Goal: Complete application form: Complete application form

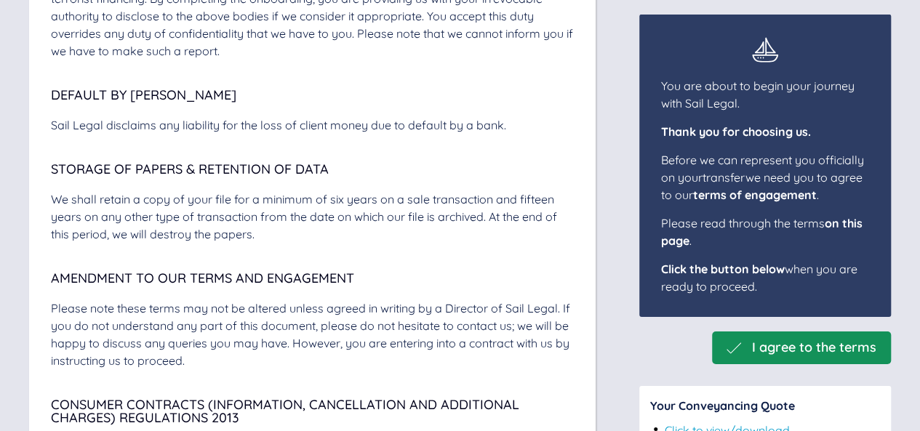
scroll to position [5093, 0]
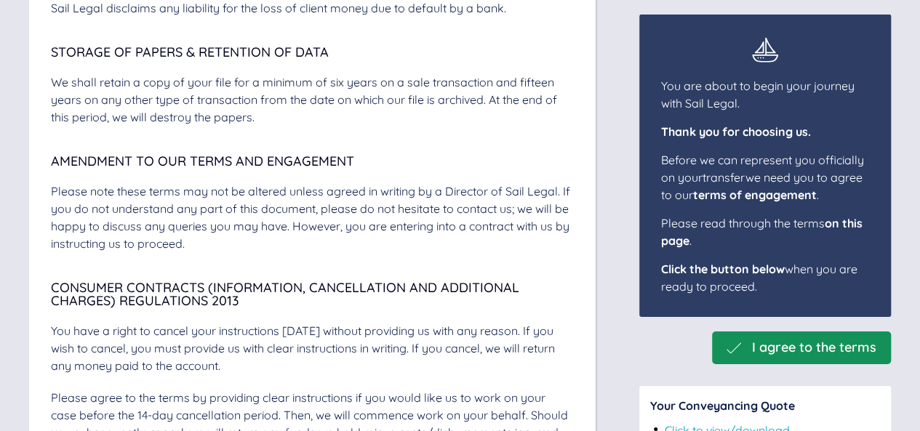
click at [789, 344] on span "I agree to the terms" at bounding box center [814, 347] width 124 height 15
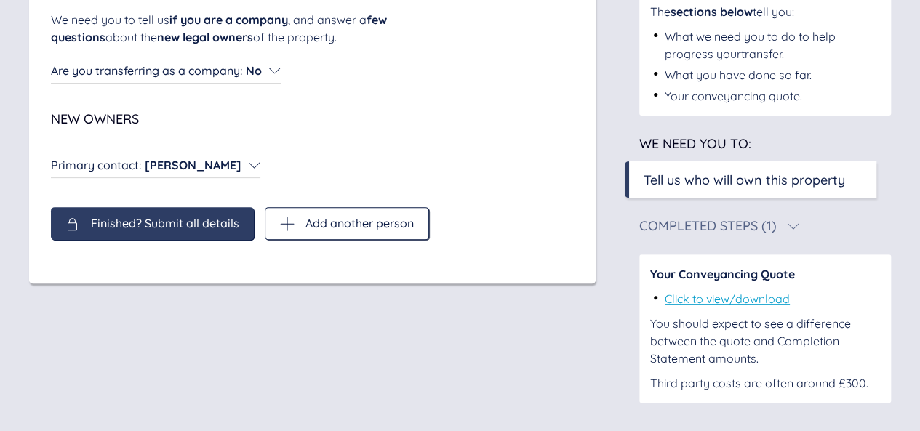
scroll to position [102, 0]
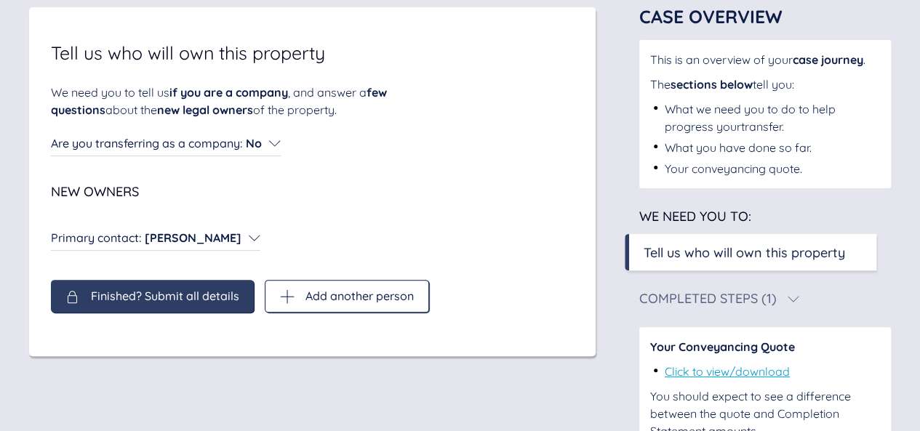
click at [251, 236] on icon at bounding box center [255, 238] width 12 height 12
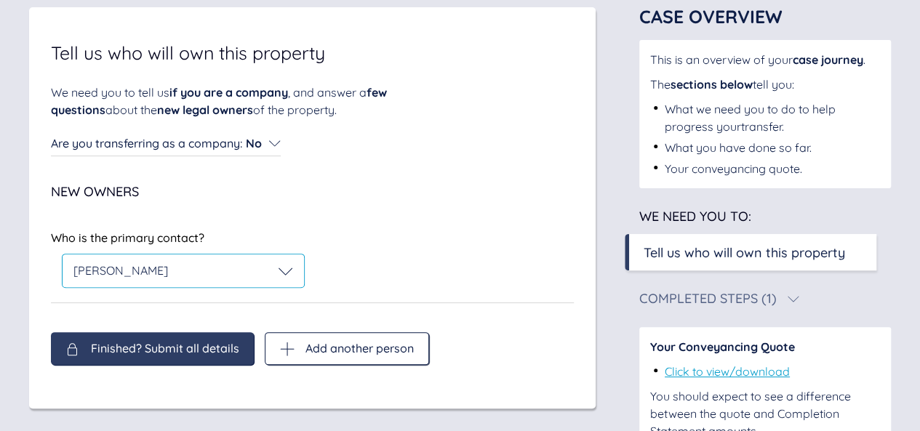
click at [289, 268] on icon at bounding box center [286, 271] width 15 height 15
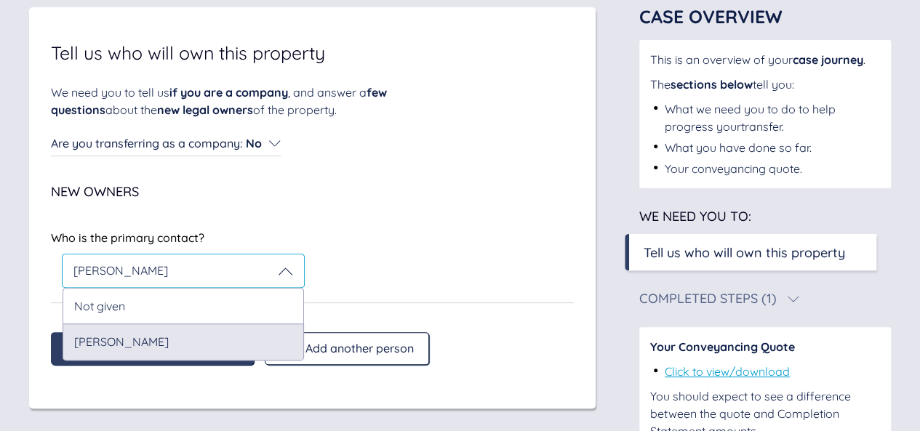
click at [208, 341] on div "[PERSON_NAME]" at bounding box center [184, 342] width 242 height 36
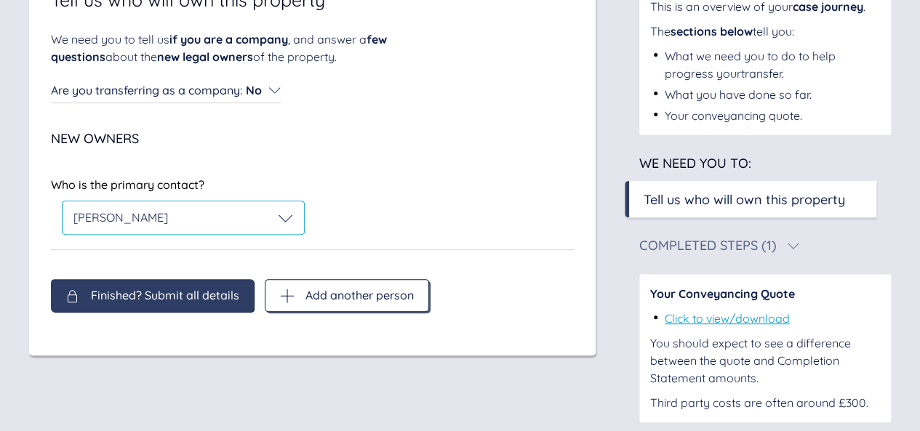
scroll to position [175, 0]
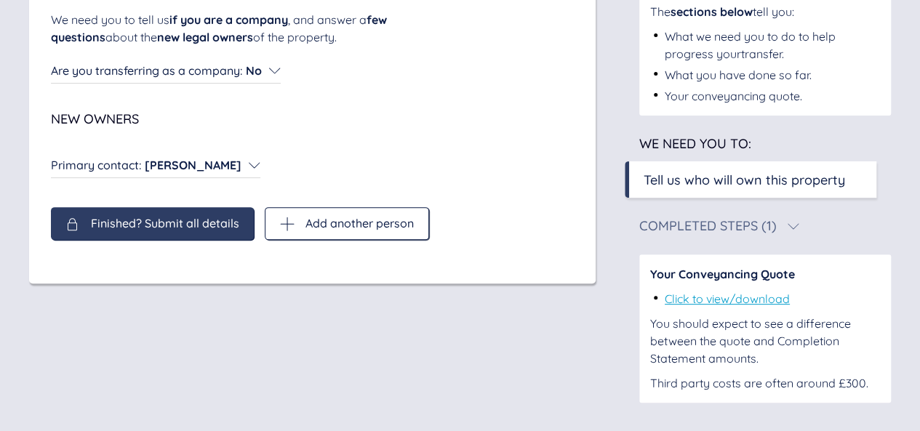
click at [167, 277] on div "Tell us who will own this property We need you to tell us if you are a company …" at bounding box center [312, 109] width 567 height 349
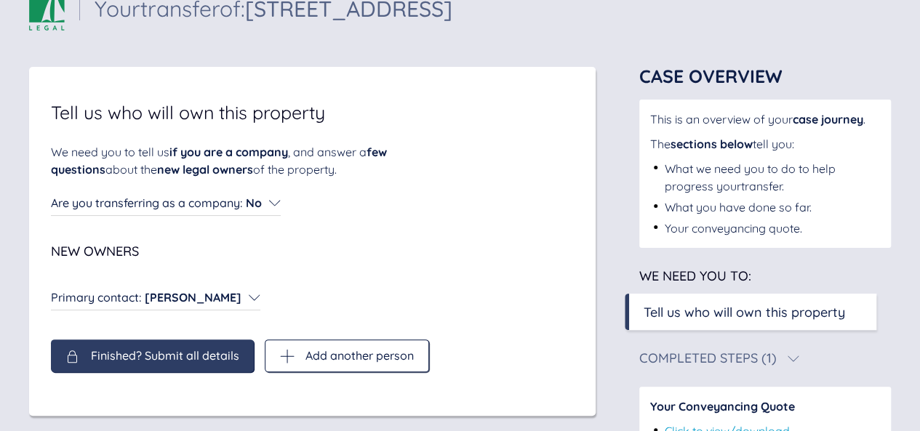
scroll to position [146, 0]
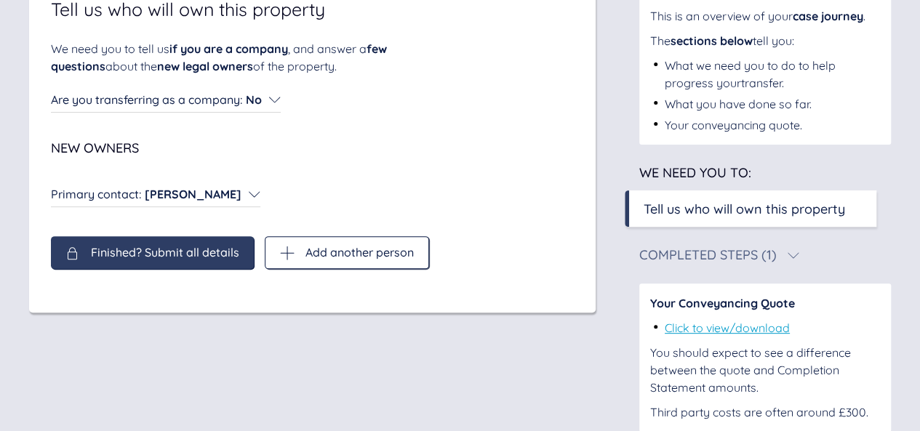
click at [165, 250] on span "Finished? Submit all details" at bounding box center [165, 252] width 148 height 13
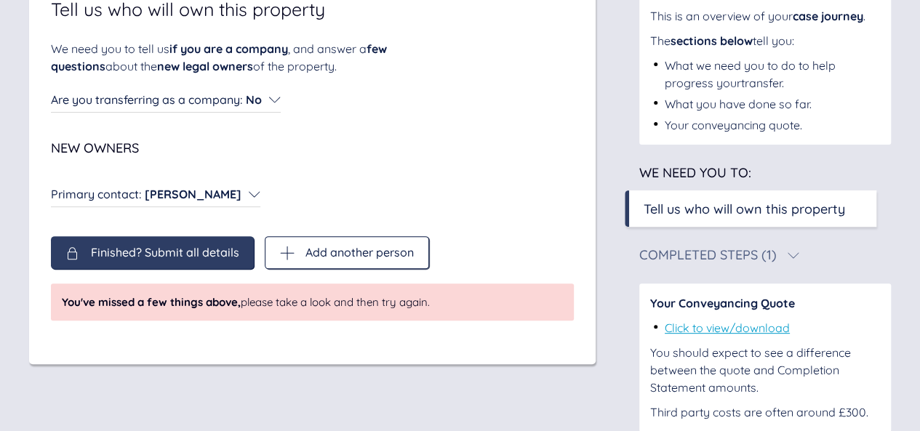
click at [273, 306] on span "You've missed a few things above, please take a look and then try again." at bounding box center [246, 302] width 368 height 15
click at [301, 142] on span "New Owners" at bounding box center [312, 148] width 523 height 13
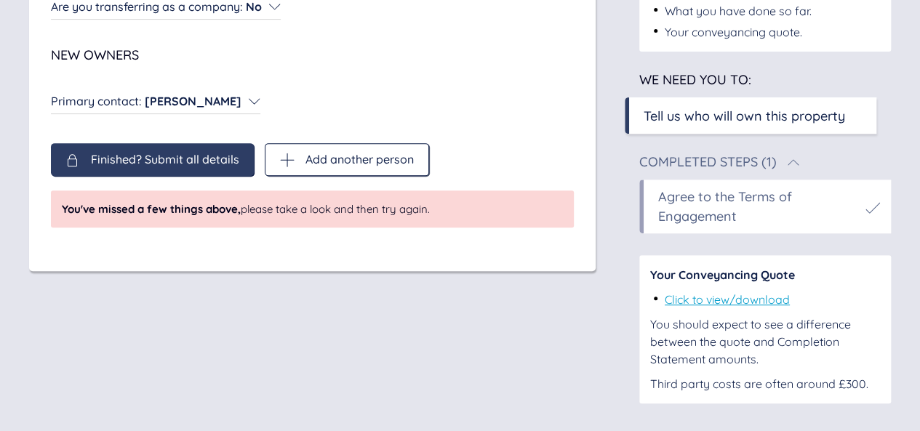
scroll to position [240, 0]
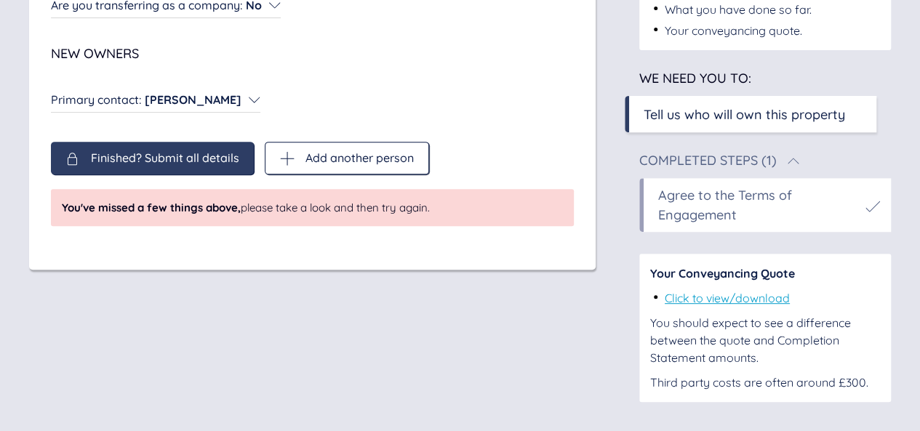
click at [153, 215] on span "You've missed a few things above, please take a look and then try again." at bounding box center [246, 207] width 368 height 15
click at [250, 97] on icon at bounding box center [255, 100] width 12 height 12
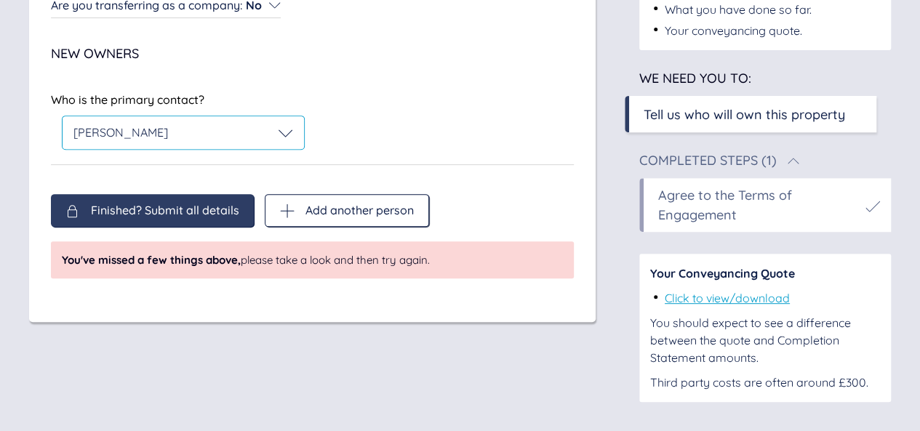
click at [282, 136] on icon at bounding box center [286, 133] width 15 height 15
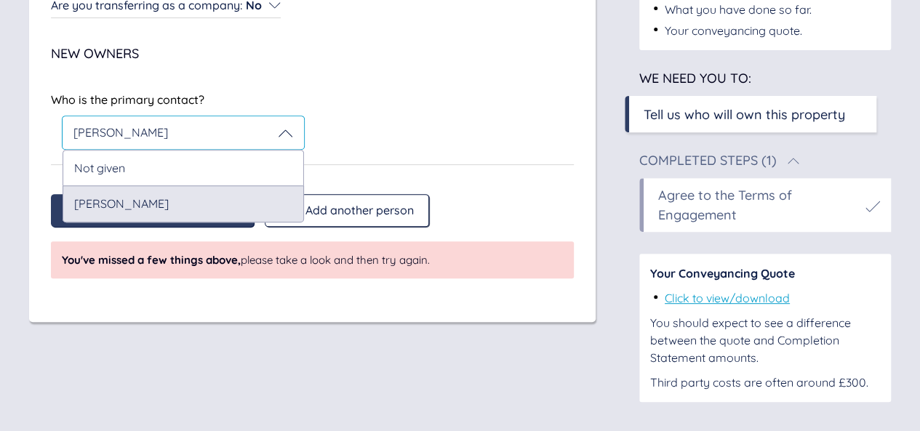
click at [185, 207] on div "[PERSON_NAME]" at bounding box center [184, 204] width 242 height 36
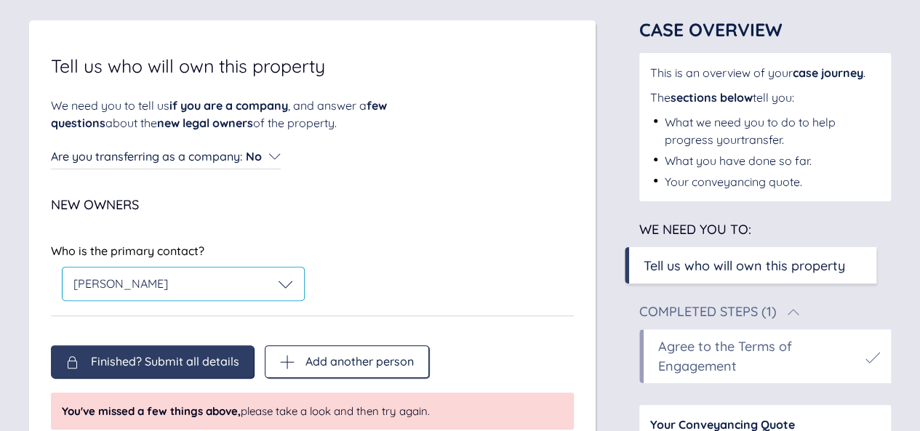
scroll to position [22, 0]
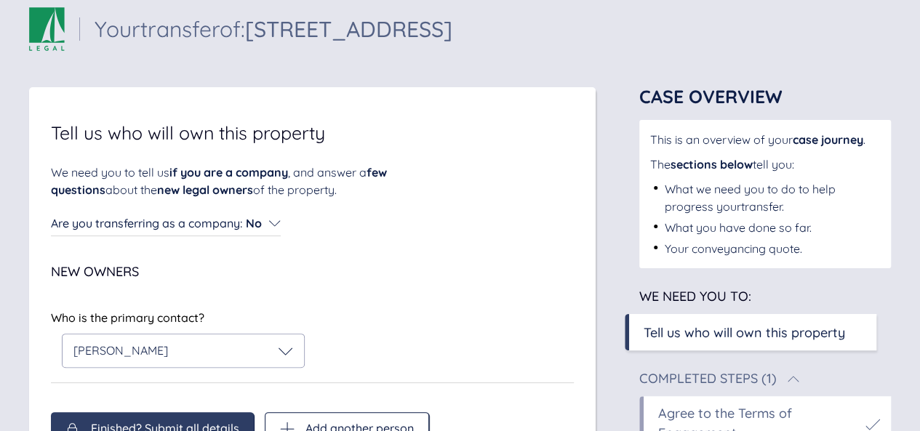
click at [275, 225] on icon at bounding box center [274, 223] width 11 height 6
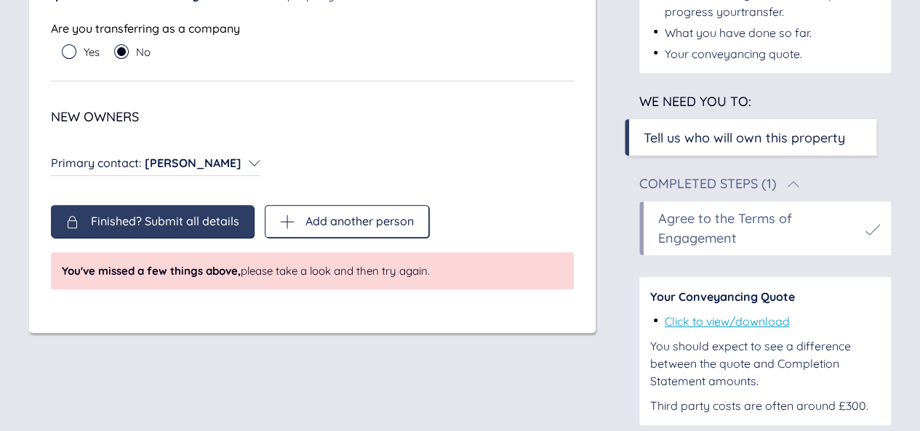
scroll to position [240, 0]
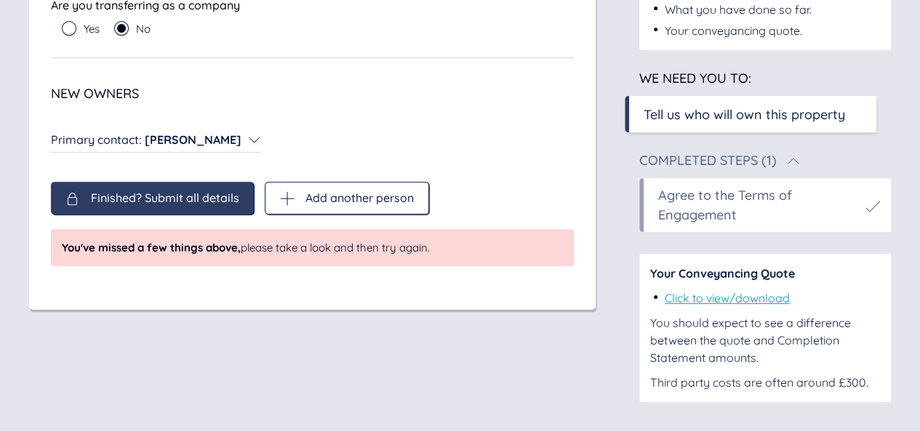
click at [196, 193] on span "Finished? Submit all details" at bounding box center [165, 197] width 148 height 13
click at [127, 199] on span "Finished? Submit all details" at bounding box center [165, 197] width 148 height 13
click at [722, 300] on link "Click to view/download" at bounding box center [727, 298] width 125 height 15
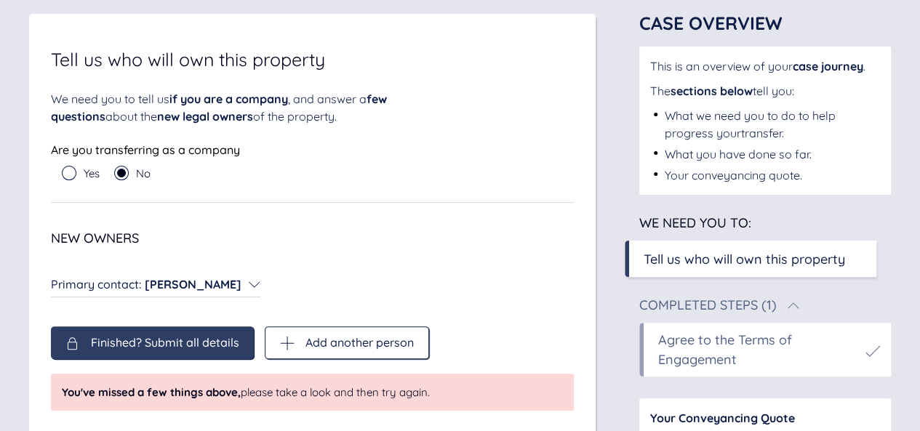
scroll to position [95, 0]
click at [741, 119] on div "What we need you to do to help progress your transfer ." at bounding box center [772, 125] width 215 height 35
click at [739, 87] on span "sections below" at bounding box center [712, 91] width 82 height 15
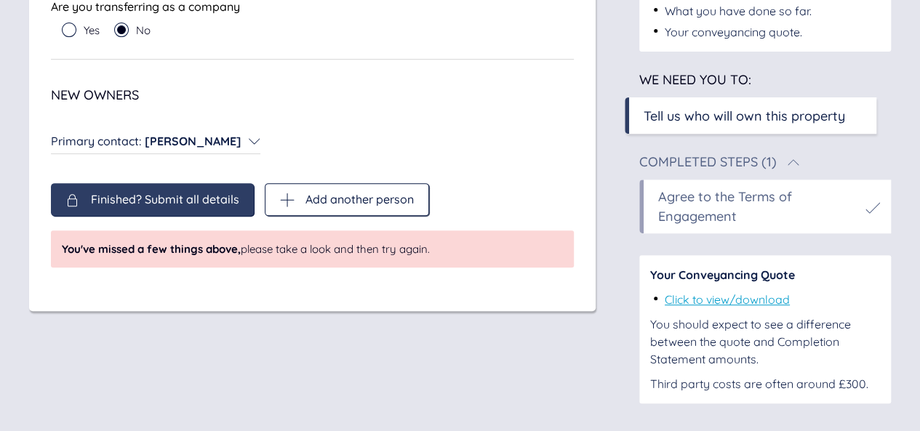
scroll to position [240, 0]
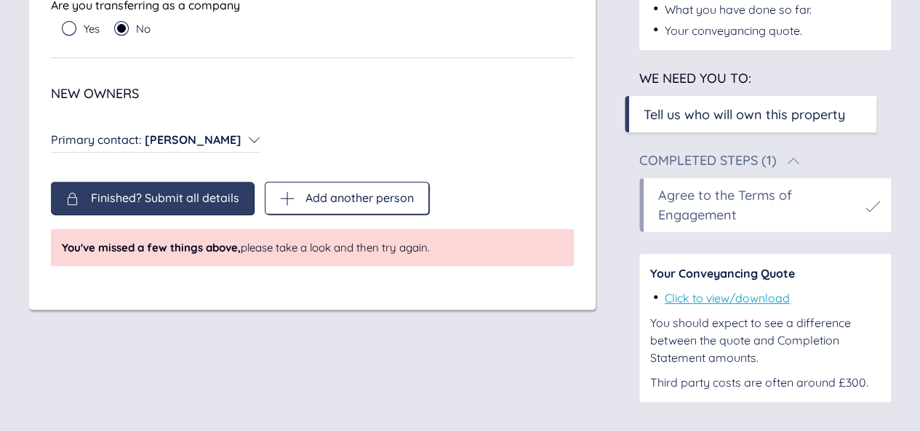
click at [819, 112] on div "Tell us who will own this property" at bounding box center [745, 115] width 202 height 20
click at [703, 116] on div "Tell us who will own this property" at bounding box center [745, 115] width 202 height 20
click at [704, 116] on div "Tell us who will own this property" at bounding box center [745, 115] width 202 height 20
click at [845, 141] on div "This is an overview of your case journey . The sections below tell you: What we…" at bounding box center [766, 152] width 252 height 501
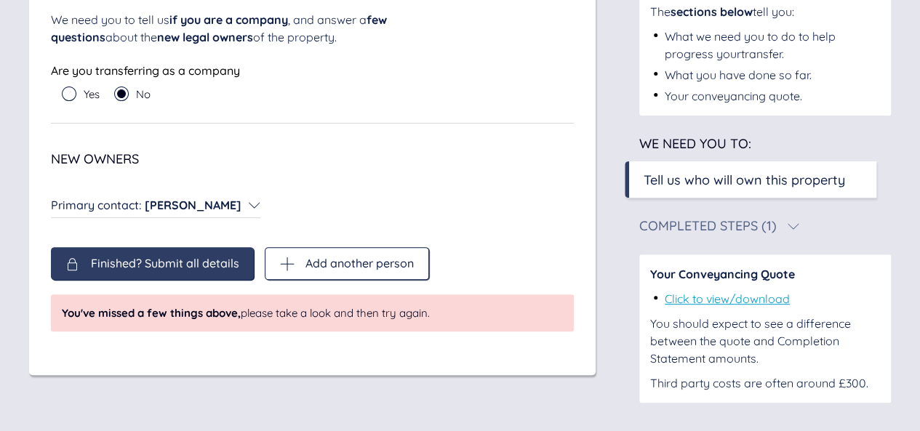
scroll to position [175, 0]
click at [249, 205] on icon at bounding box center [255, 205] width 12 height 12
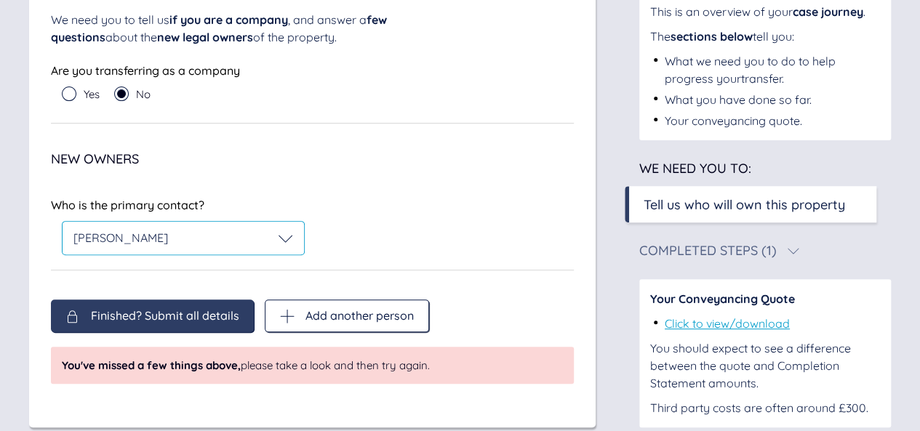
click at [284, 241] on icon at bounding box center [286, 238] width 15 height 15
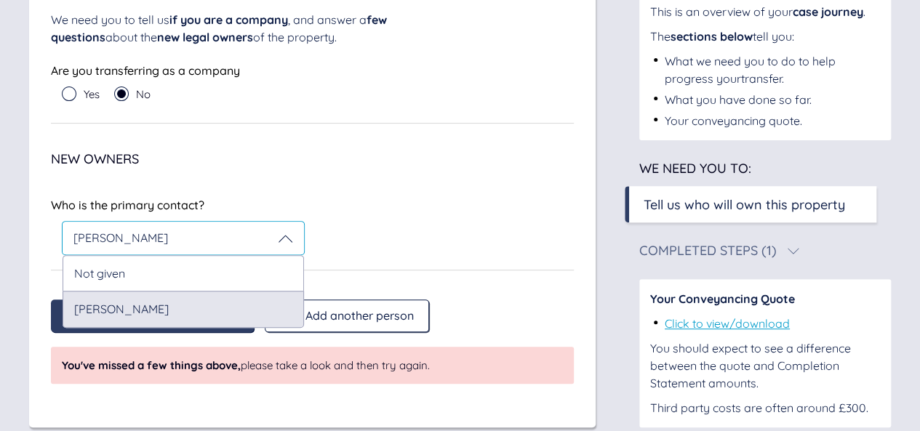
click at [194, 319] on div "[PERSON_NAME]" at bounding box center [184, 309] width 242 height 36
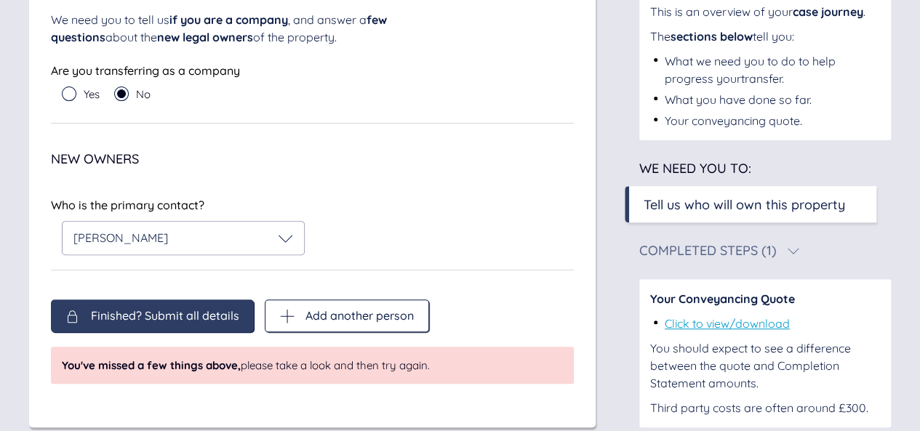
click at [220, 314] on div "Finished? Submit all details Add another person Finished? Submit all details Ad…" at bounding box center [312, 342] width 523 height 84
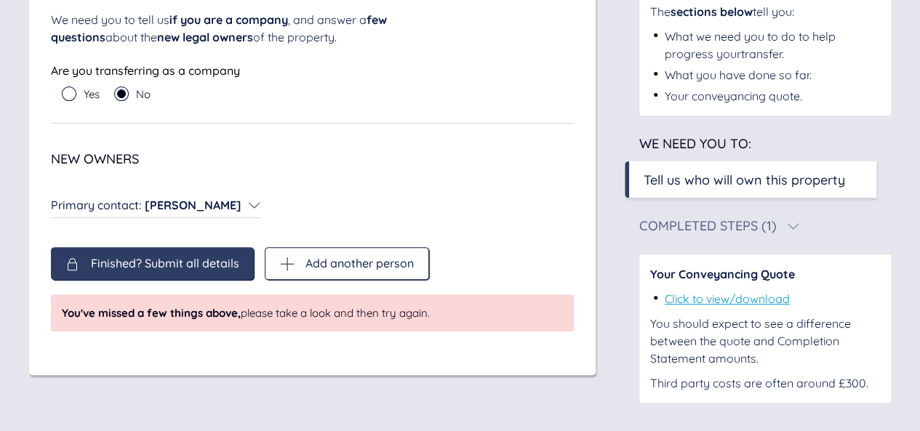
click at [220, 314] on span "You've missed a few things above," at bounding box center [151, 313] width 179 height 14
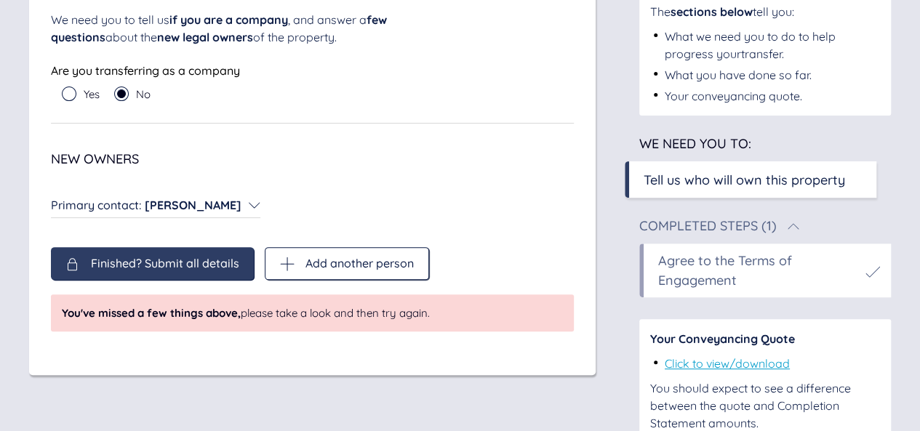
click at [799, 224] on div "Completed Steps (1)" at bounding box center [766, 226] width 252 height 13
click at [693, 267] on div "Agree to the Terms of Engagement" at bounding box center [758, 270] width 200 height 39
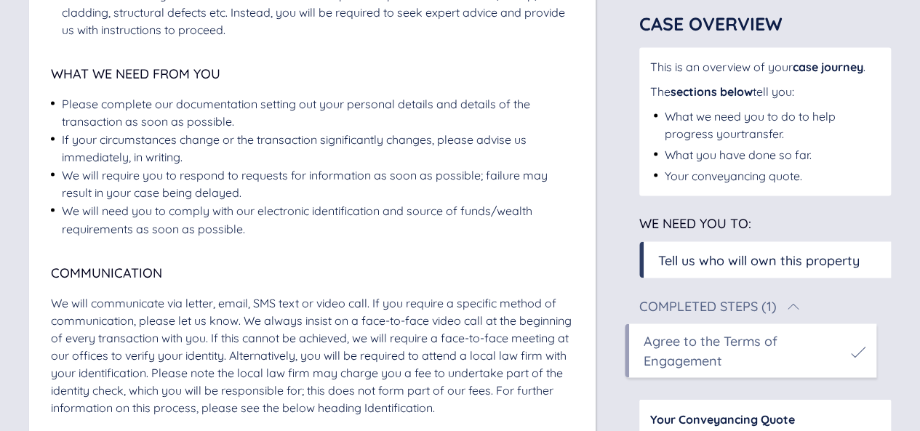
scroll to position [1164, 0]
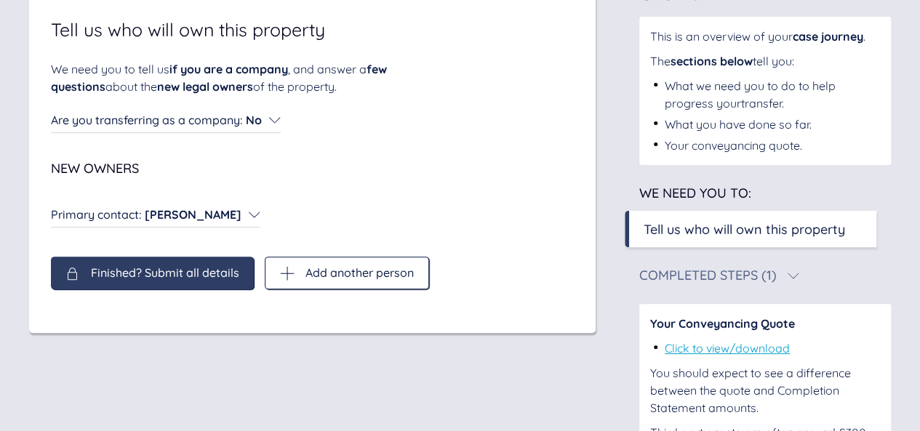
scroll to position [29, 0]
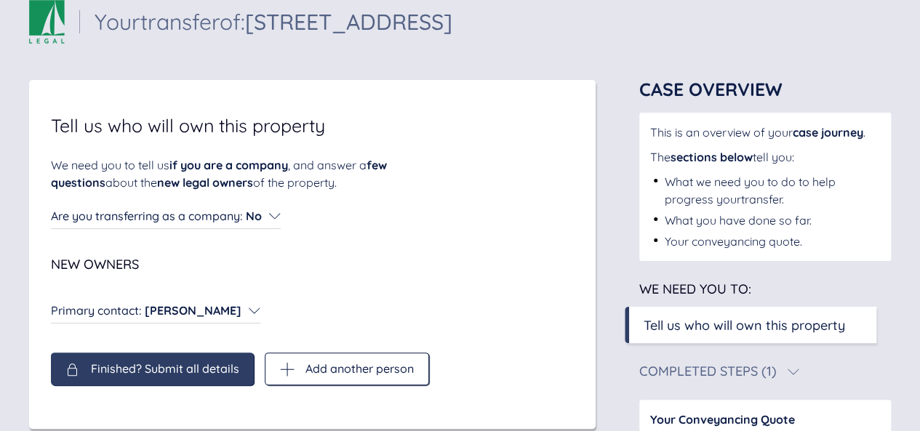
click at [196, 364] on span "Finished? Submit all details" at bounding box center [165, 368] width 148 height 13
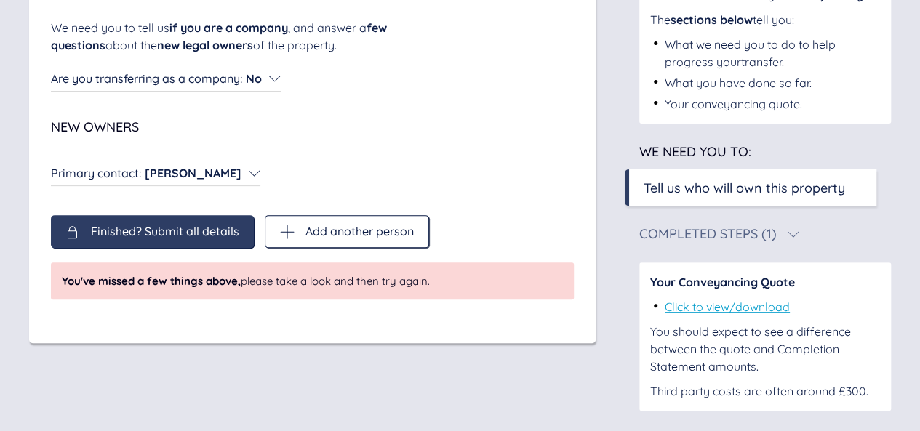
scroll to position [175, 0]
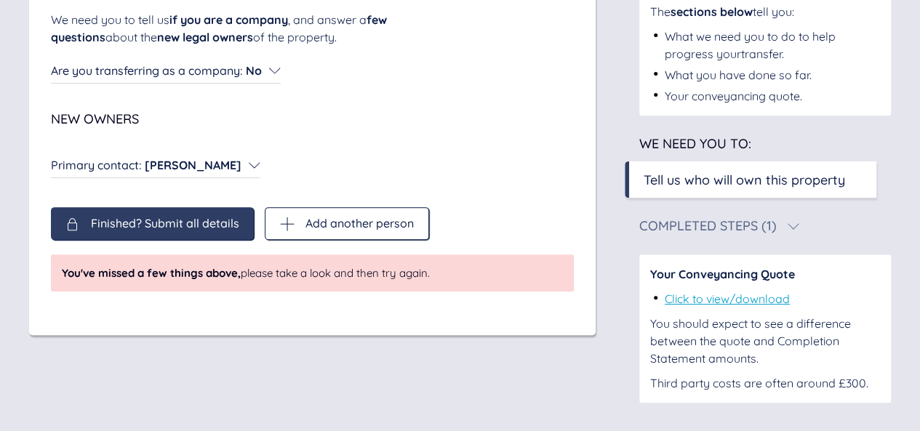
click at [195, 274] on span "You've missed a few things above," at bounding box center [151, 273] width 179 height 14
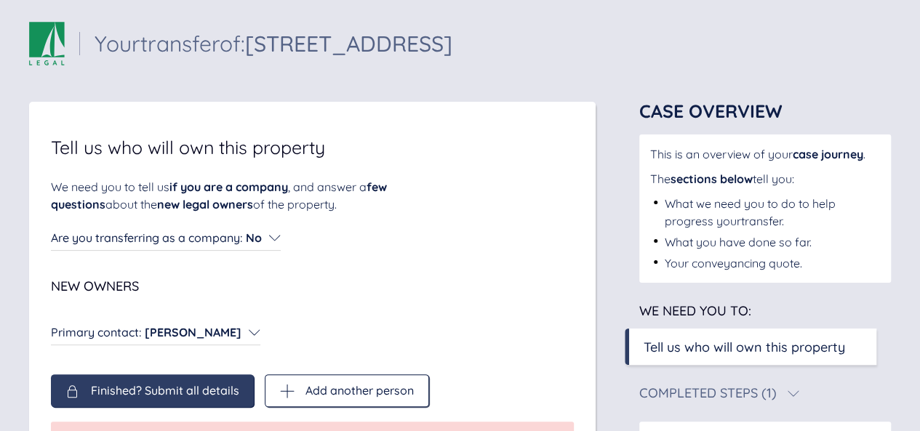
scroll to position [0, 0]
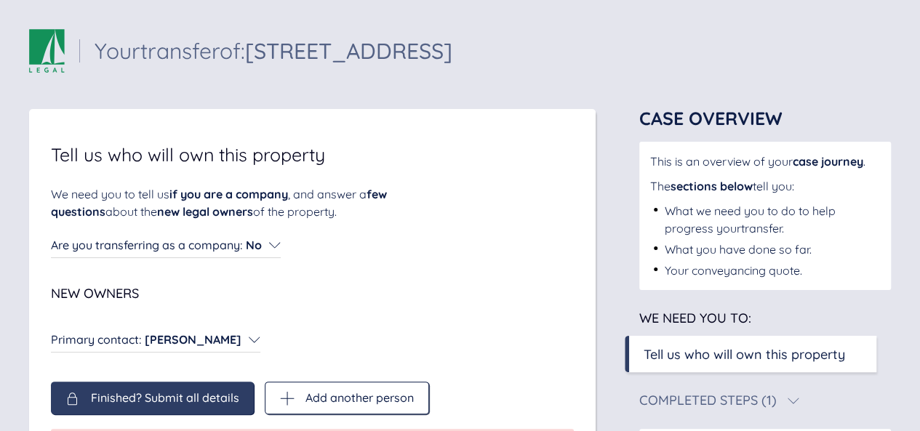
click at [92, 294] on span "New Owners" at bounding box center [95, 293] width 88 height 17
click at [180, 343] on span "[PERSON_NAME]" at bounding box center [193, 339] width 97 height 15
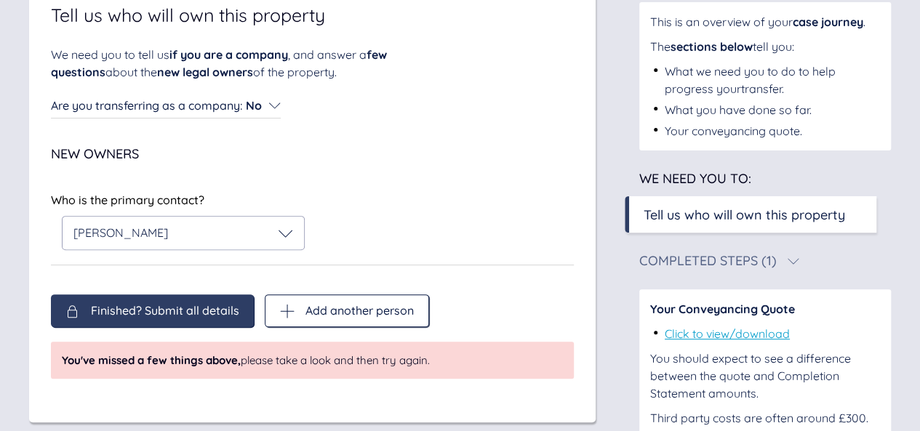
scroll to position [146, 0]
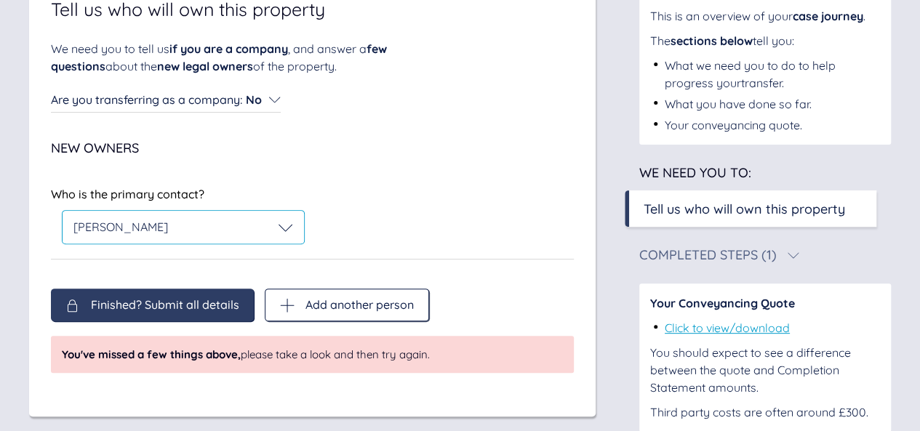
click at [288, 229] on icon at bounding box center [286, 227] width 14 height 7
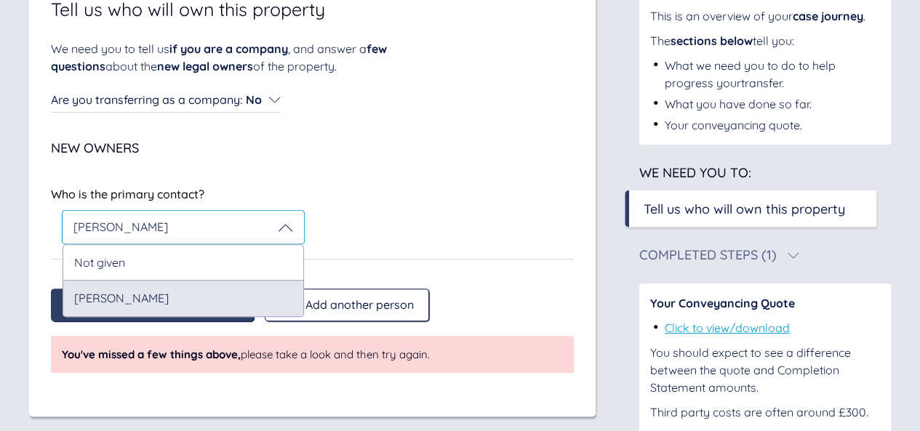
click at [159, 302] on div "[PERSON_NAME]" at bounding box center [184, 298] width 242 height 36
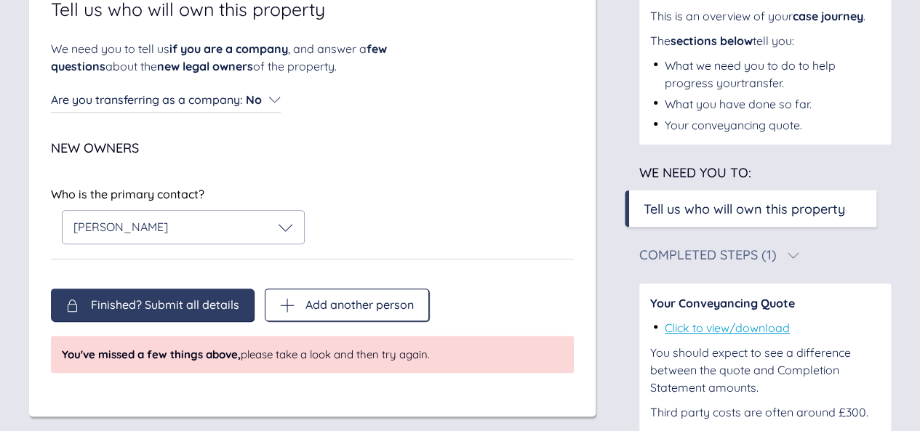
click at [153, 306] on div "Finished? Submit all details Add another person Finished? Submit all details Ad…" at bounding box center [312, 331] width 523 height 84
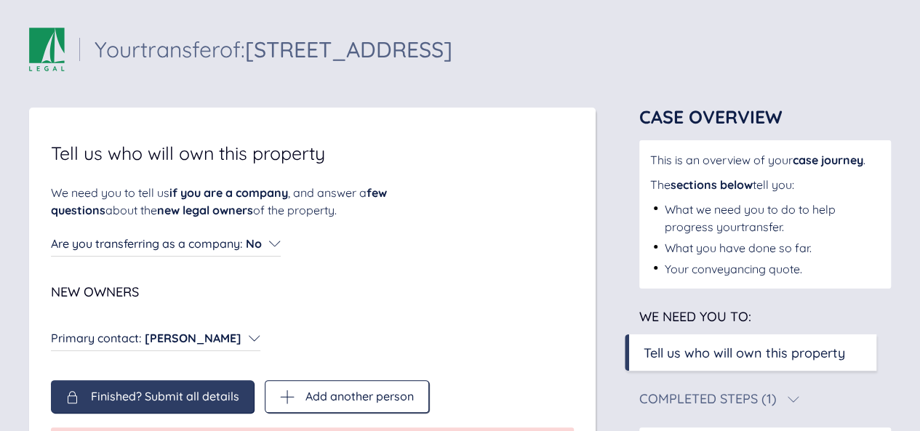
scroll to position [0, 0]
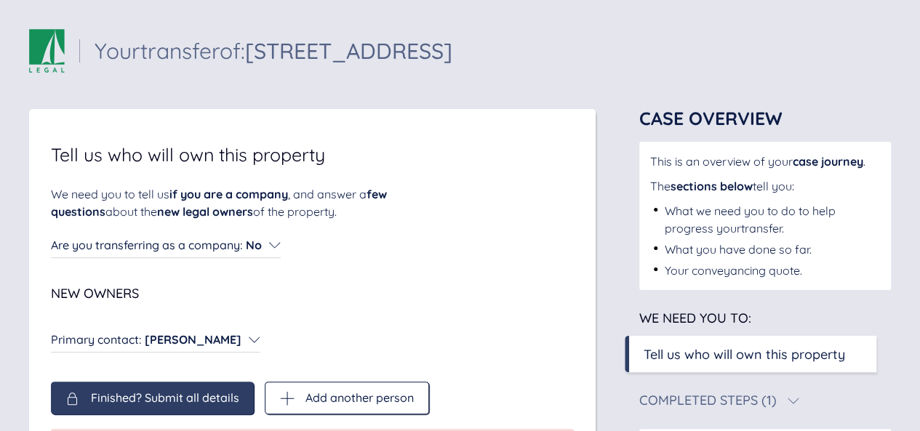
click at [719, 180] on span "sections below" at bounding box center [712, 186] width 82 height 15
click at [819, 165] on span "case journey" at bounding box center [828, 161] width 71 height 15
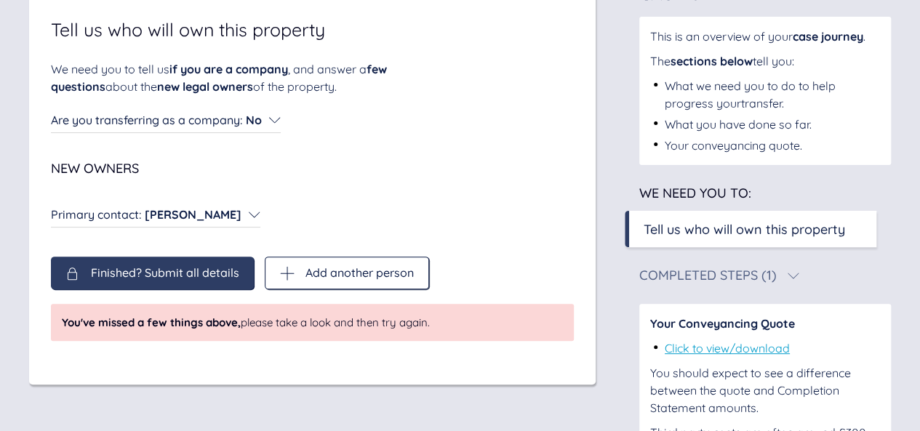
scroll to position [146, 0]
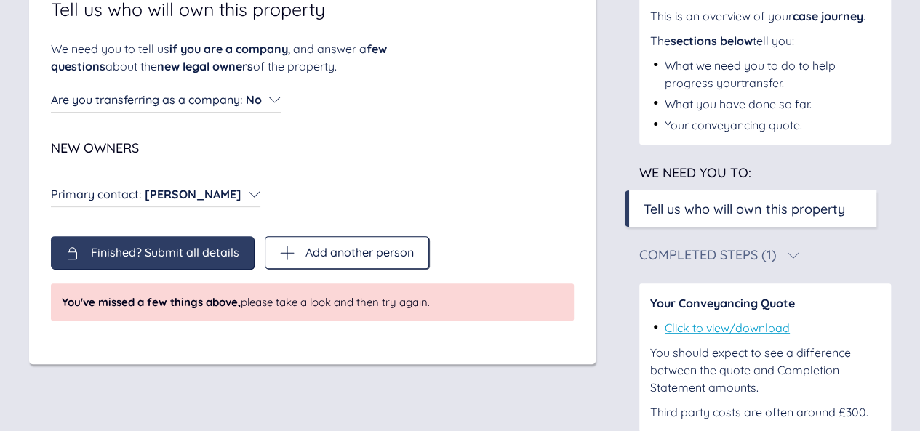
click at [778, 203] on div "Tell us who will own this property" at bounding box center [745, 209] width 202 height 20
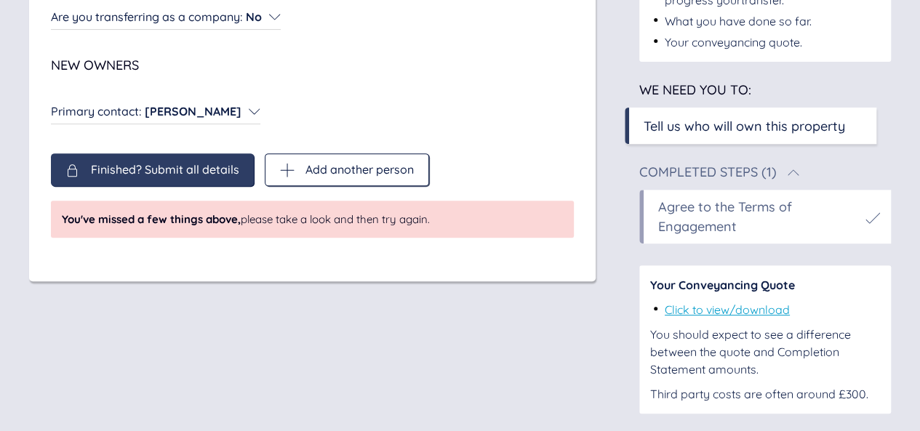
scroll to position [240, 0]
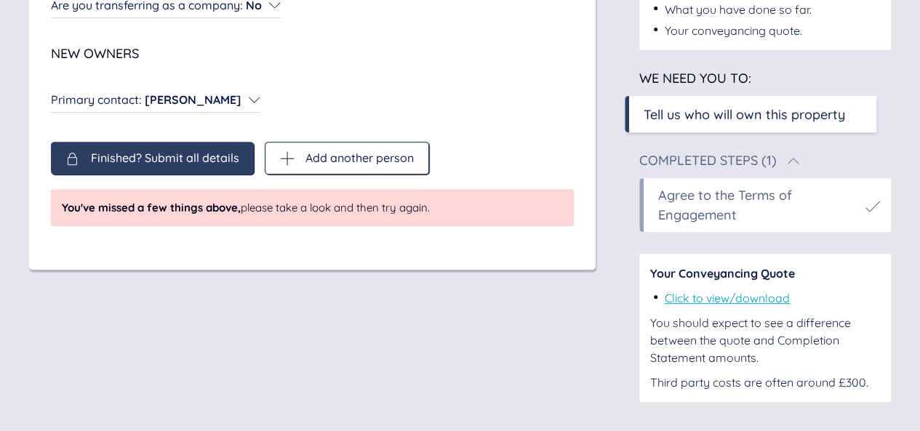
click at [788, 431] on html "Sail Legal - Your case Your transfer of: [STREET_ADDRESS] Your transfer of: [ST…" at bounding box center [460, 96] width 920 height 672
click at [447, 305] on div "Tell us who will own this property We need you to tell us if you are a company …" at bounding box center [460, 135] width 862 height 533
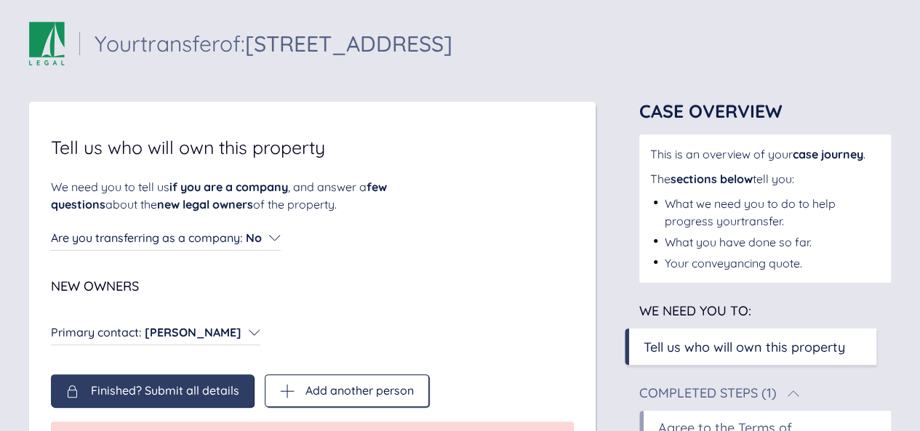
scroll to position [0, 0]
